Goal: Find specific page/section: Find specific page/section

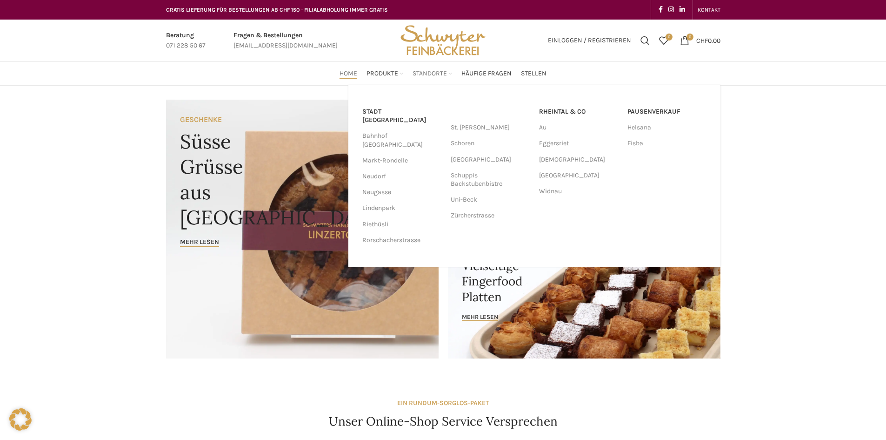
click at [441, 76] on span "Standorte" at bounding box center [430, 73] width 34 height 9
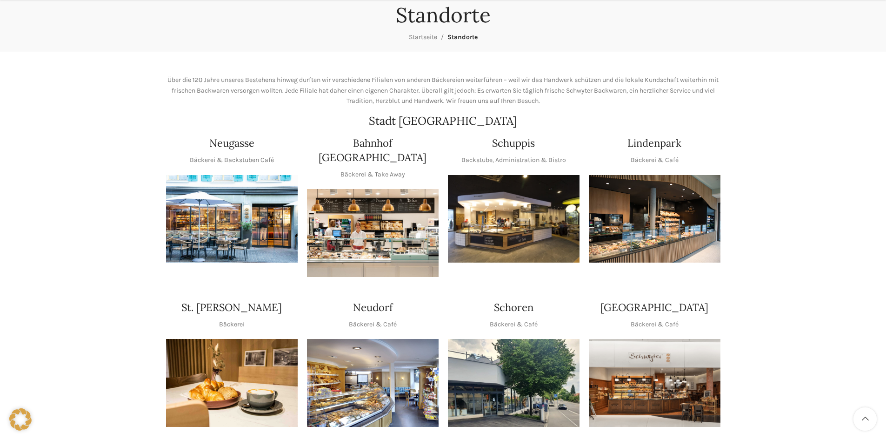
scroll to position [93, 0]
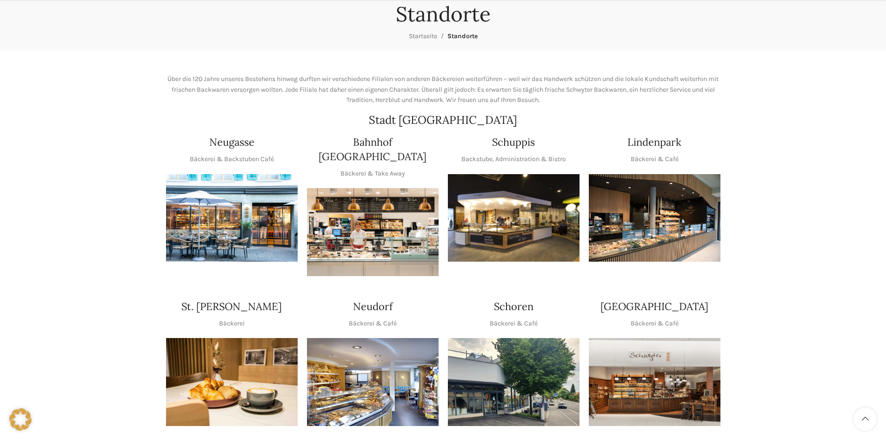
click at [659, 237] on img "1 / 1" at bounding box center [655, 218] width 132 height 88
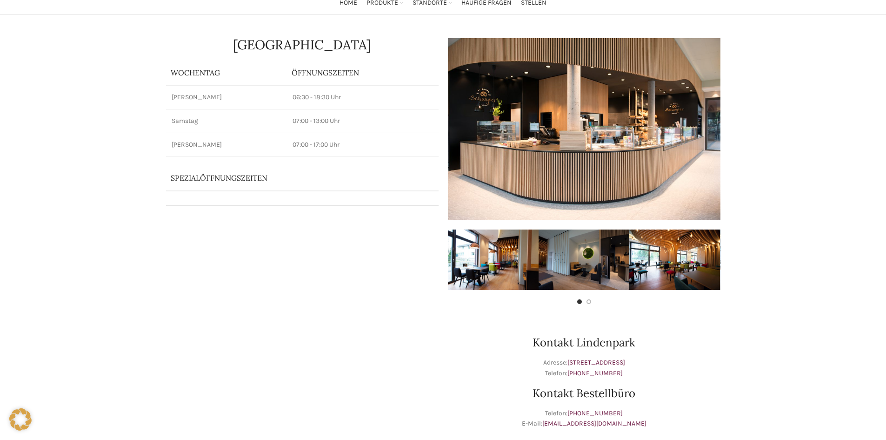
scroll to position [186, 0]
